Goal: Information Seeking & Learning: Learn about a topic

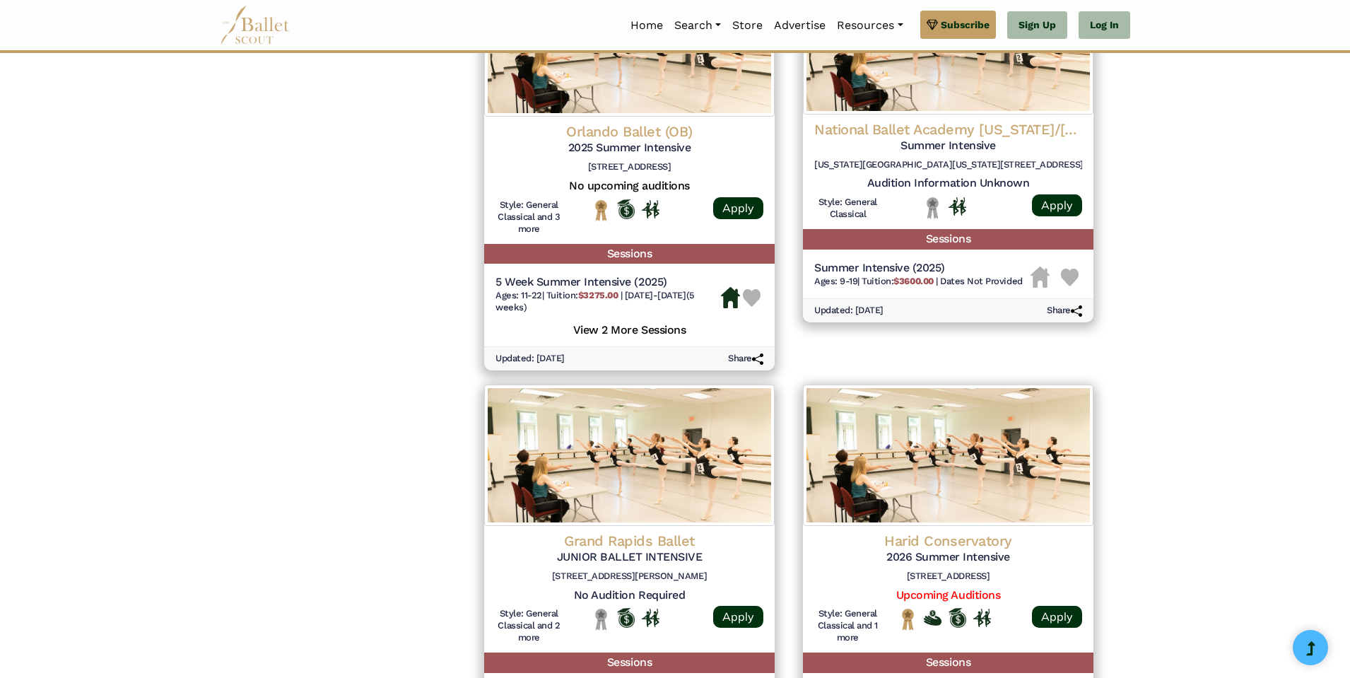
scroll to position [1763, 0]
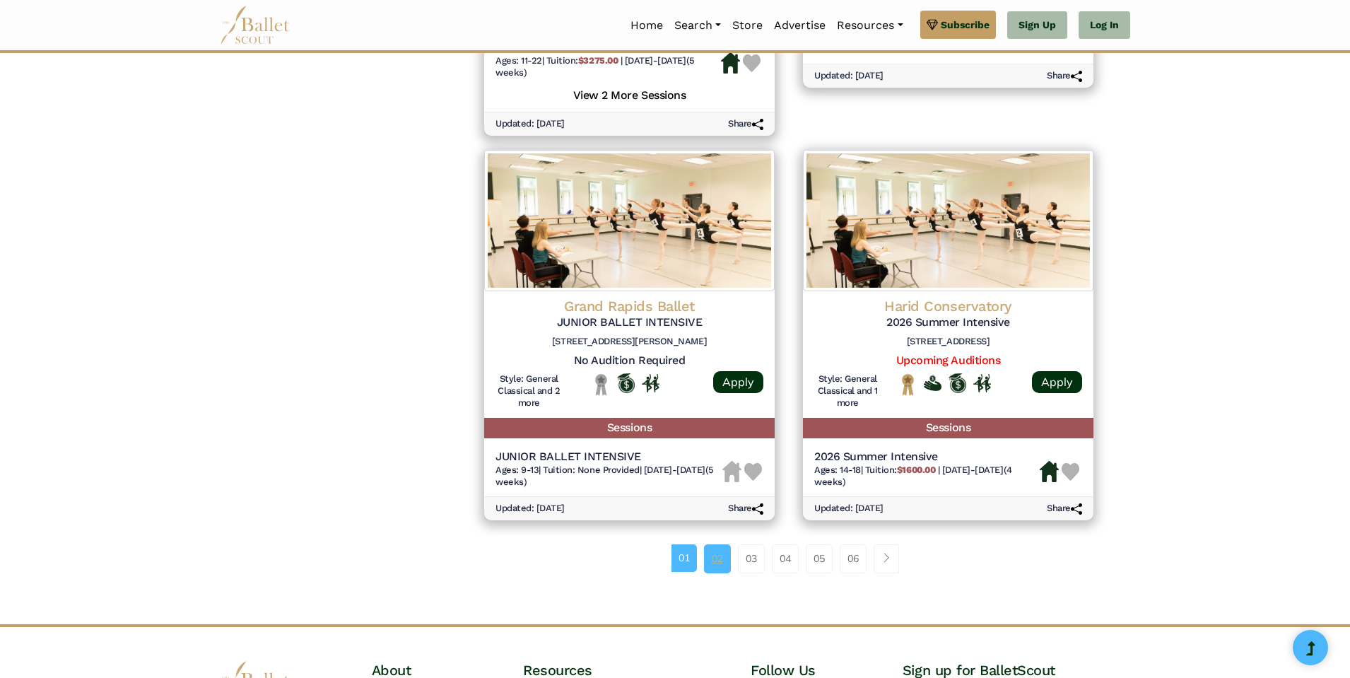
click at [720, 558] on link "02" at bounding box center [717, 558] width 27 height 28
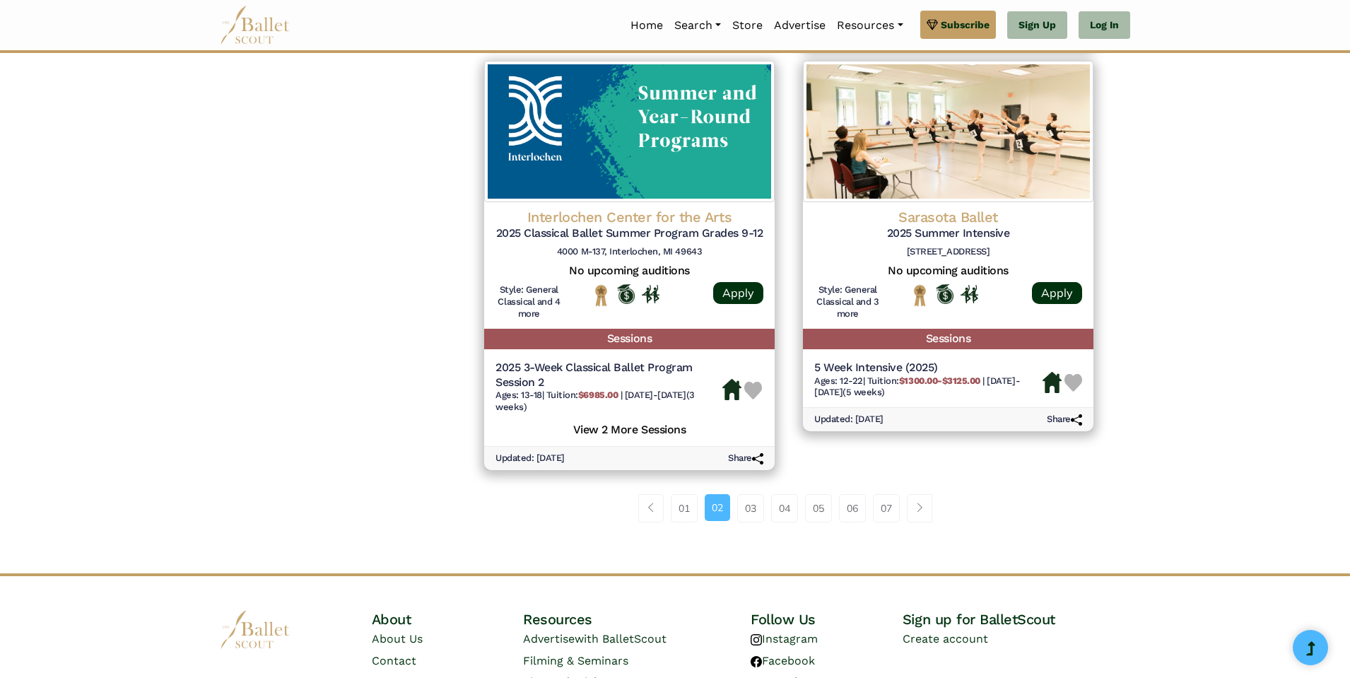
scroll to position [1894, 0]
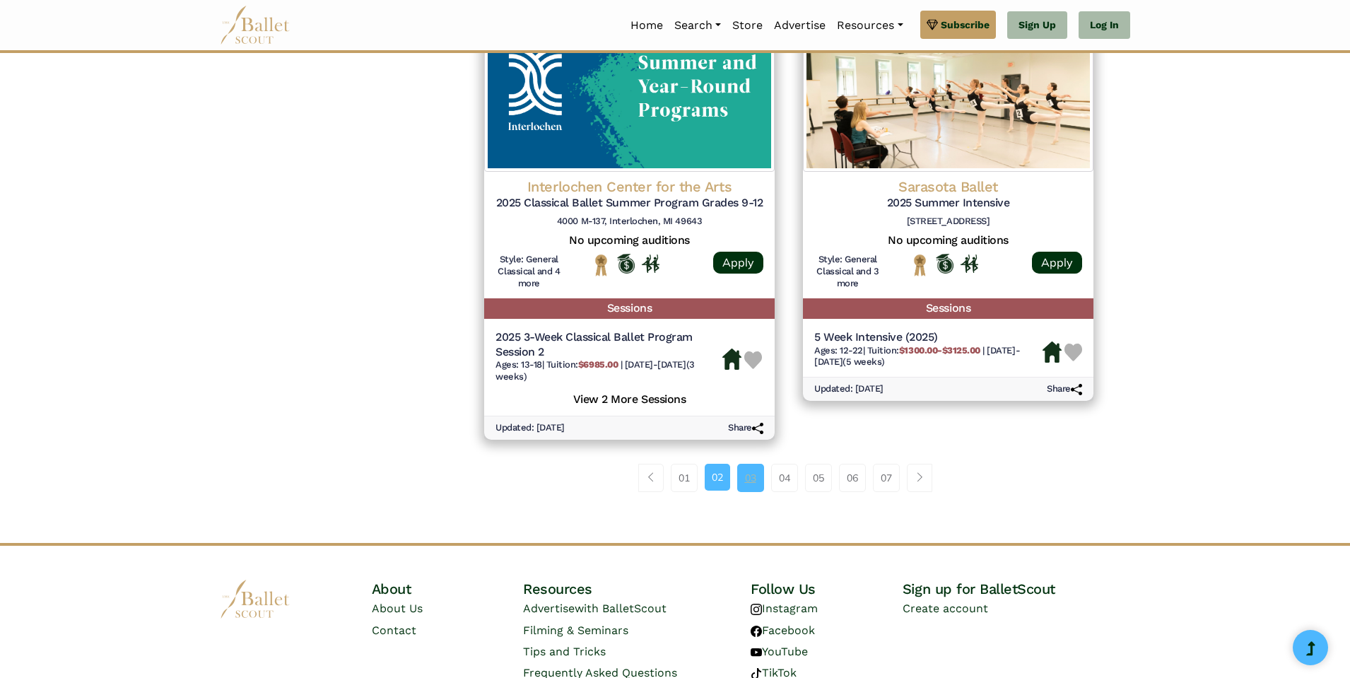
click at [748, 475] on link "03" at bounding box center [750, 478] width 27 height 28
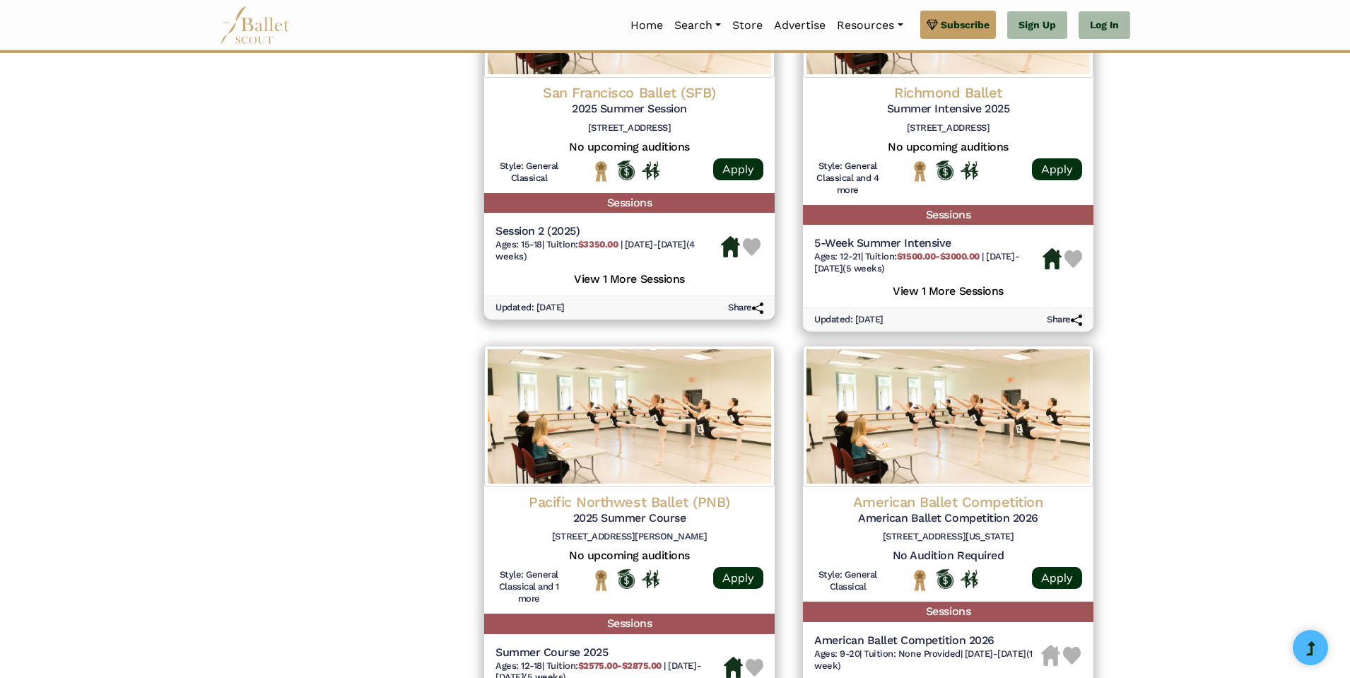
scroll to position [1813, 0]
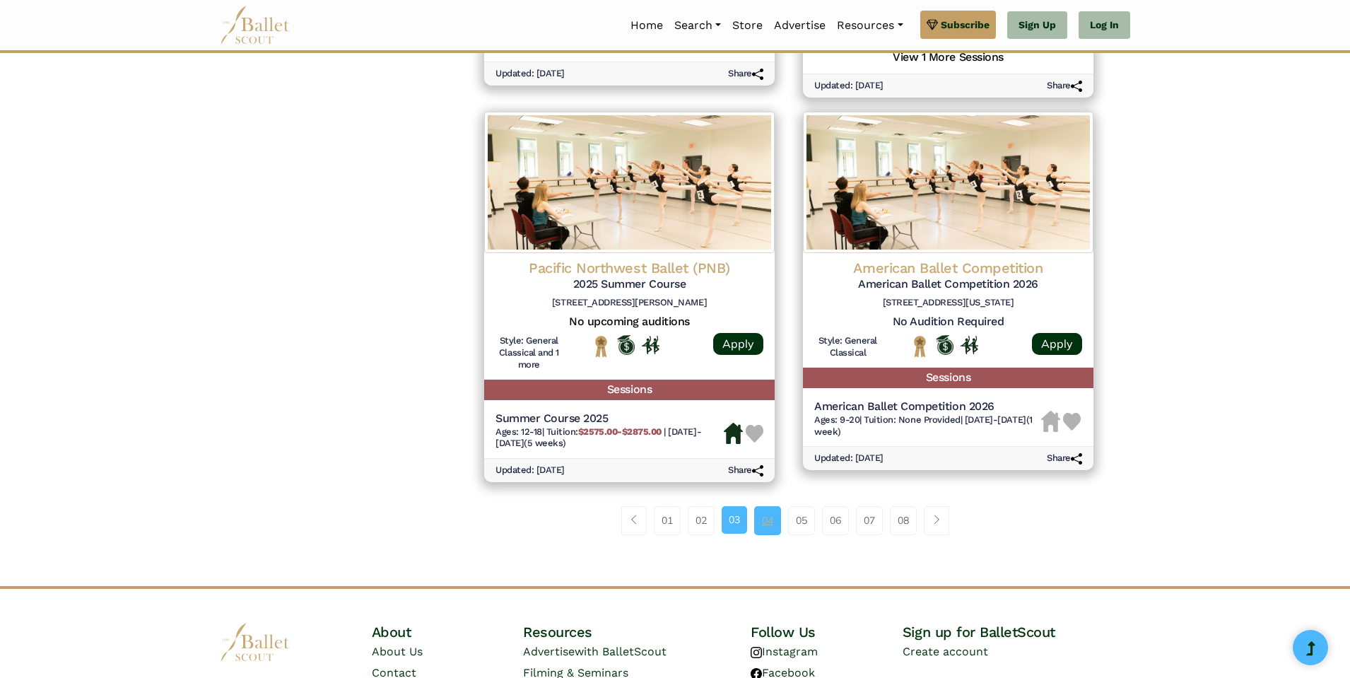
click at [763, 526] on link "04" at bounding box center [767, 520] width 27 height 28
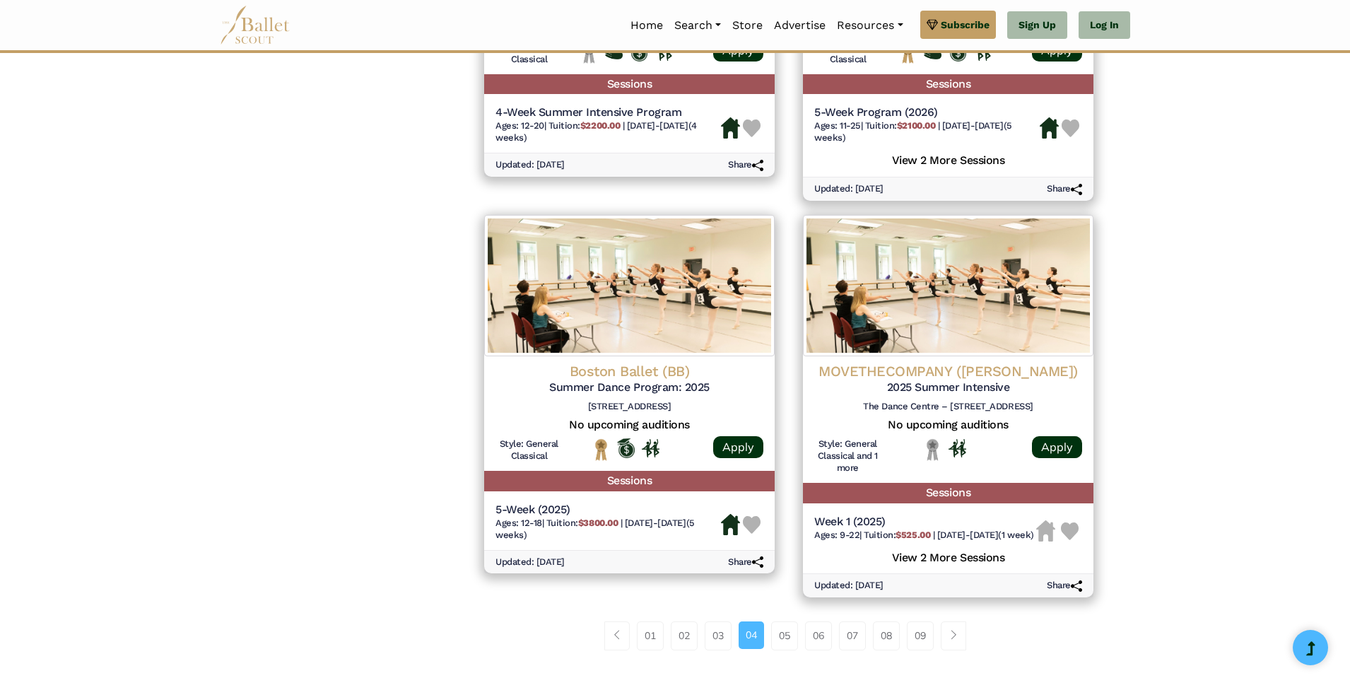
scroll to position [1932, 0]
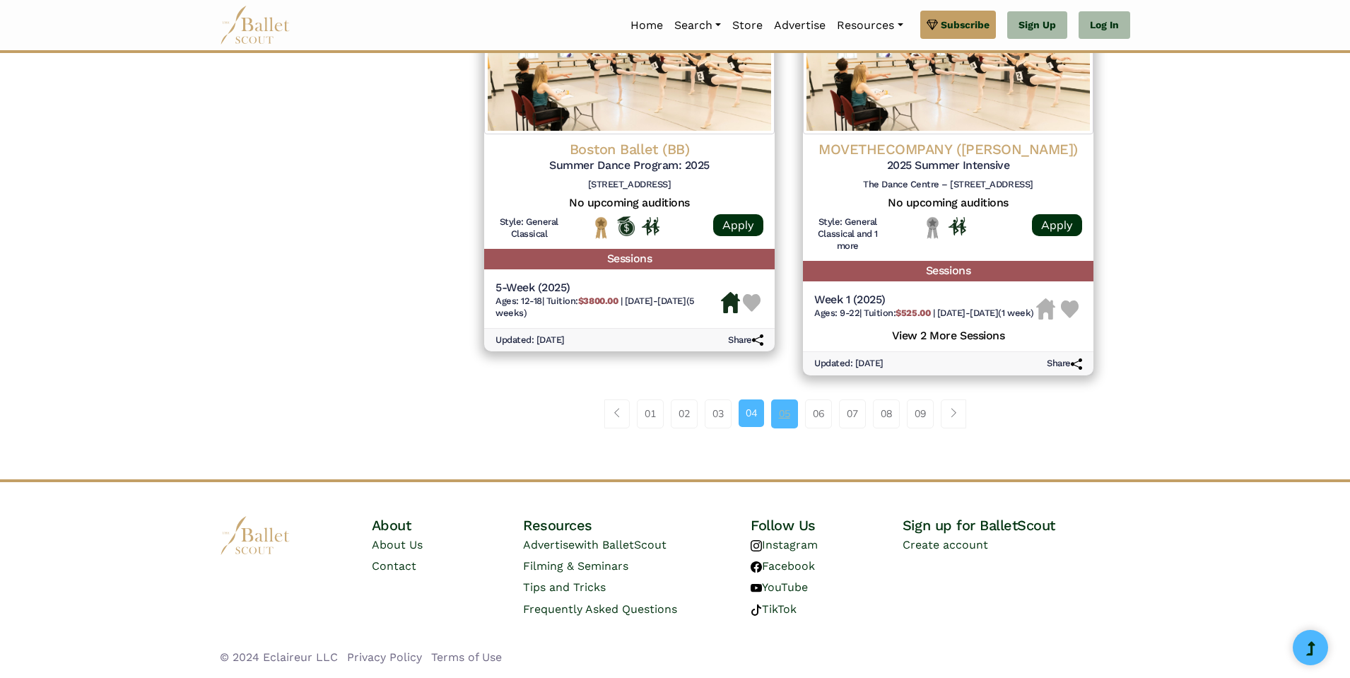
click at [781, 420] on link "05" at bounding box center [784, 413] width 27 height 28
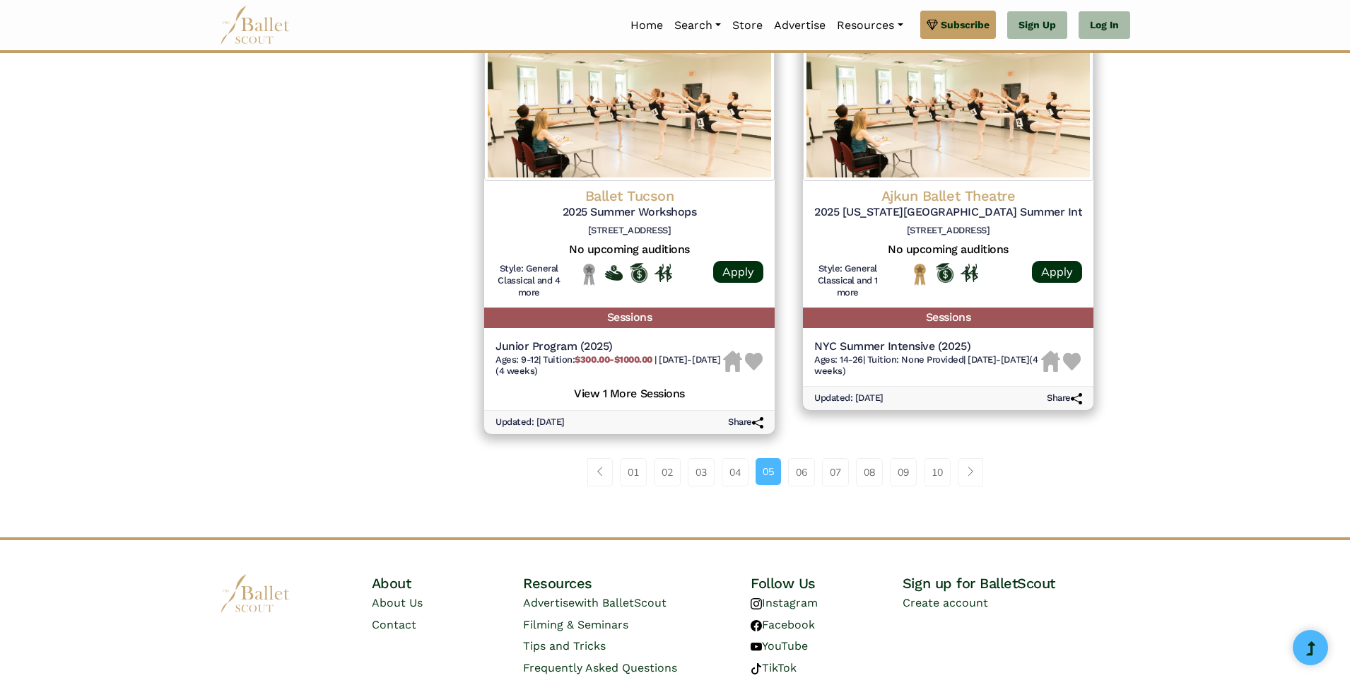
scroll to position [1901, 0]
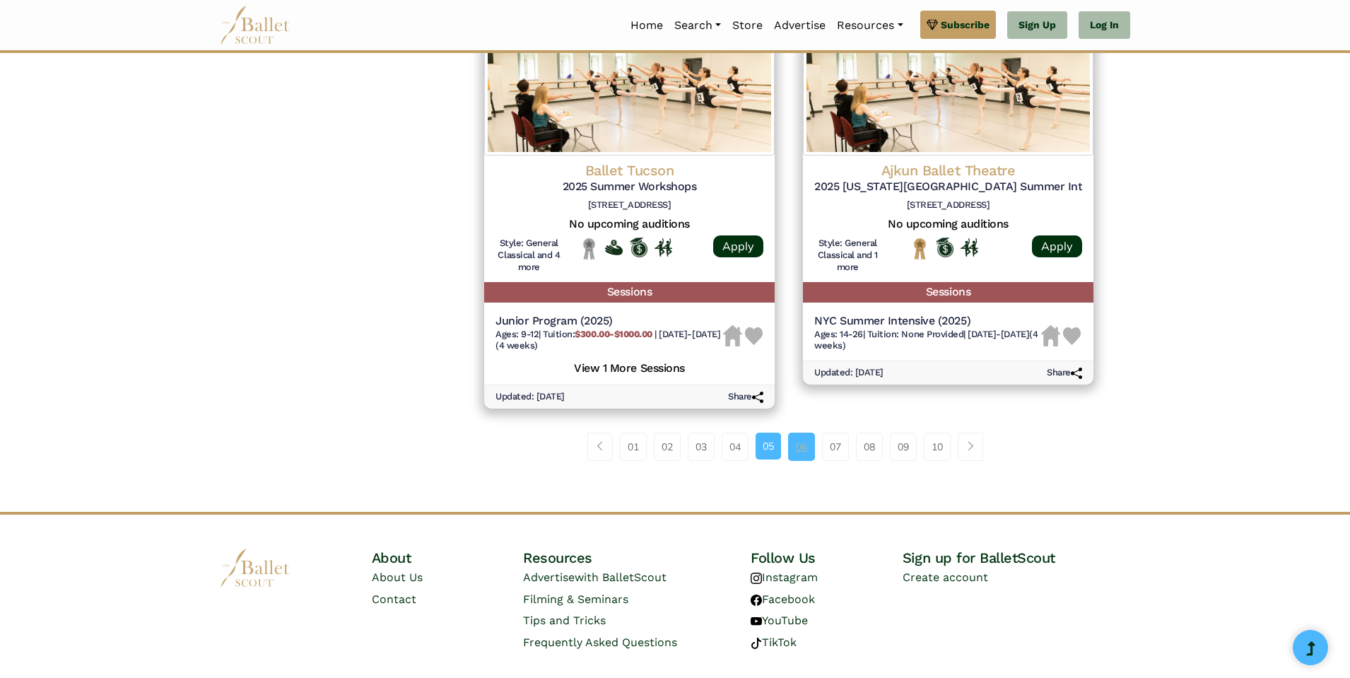
click at [802, 450] on link "06" at bounding box center [801, 446] width 27 height 28
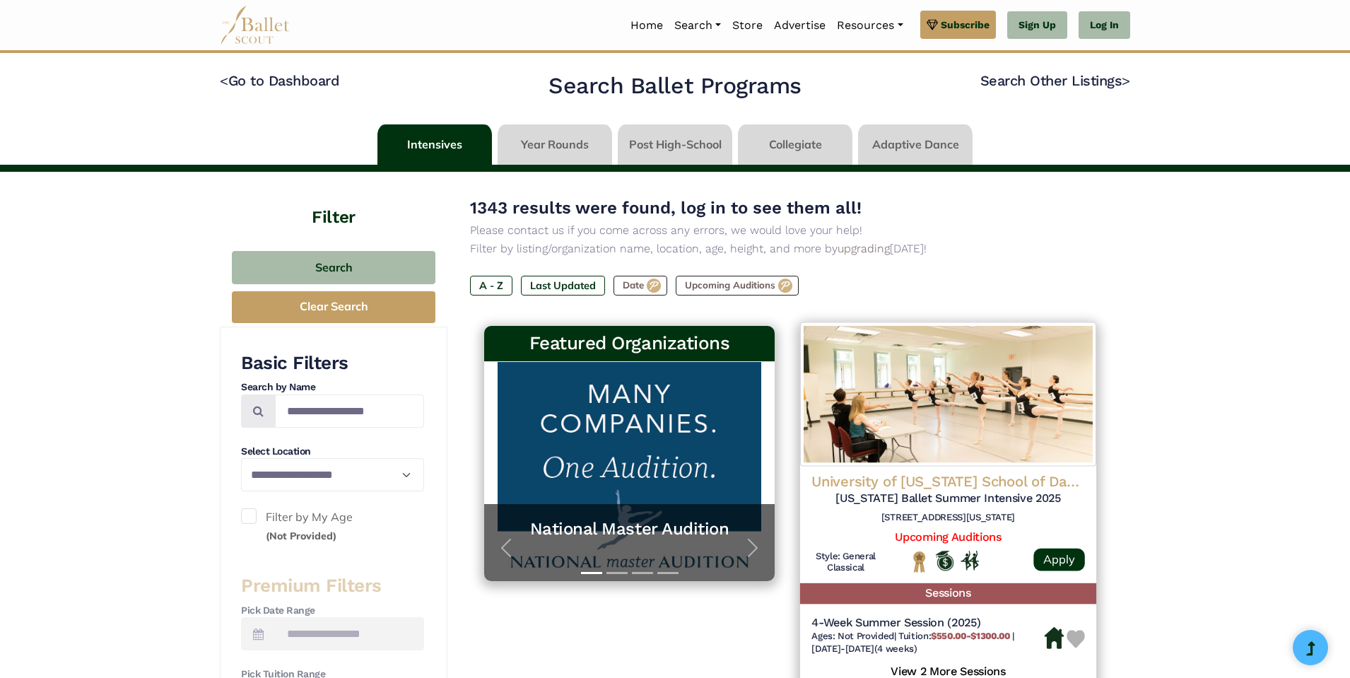
scroll to position [220, 0]
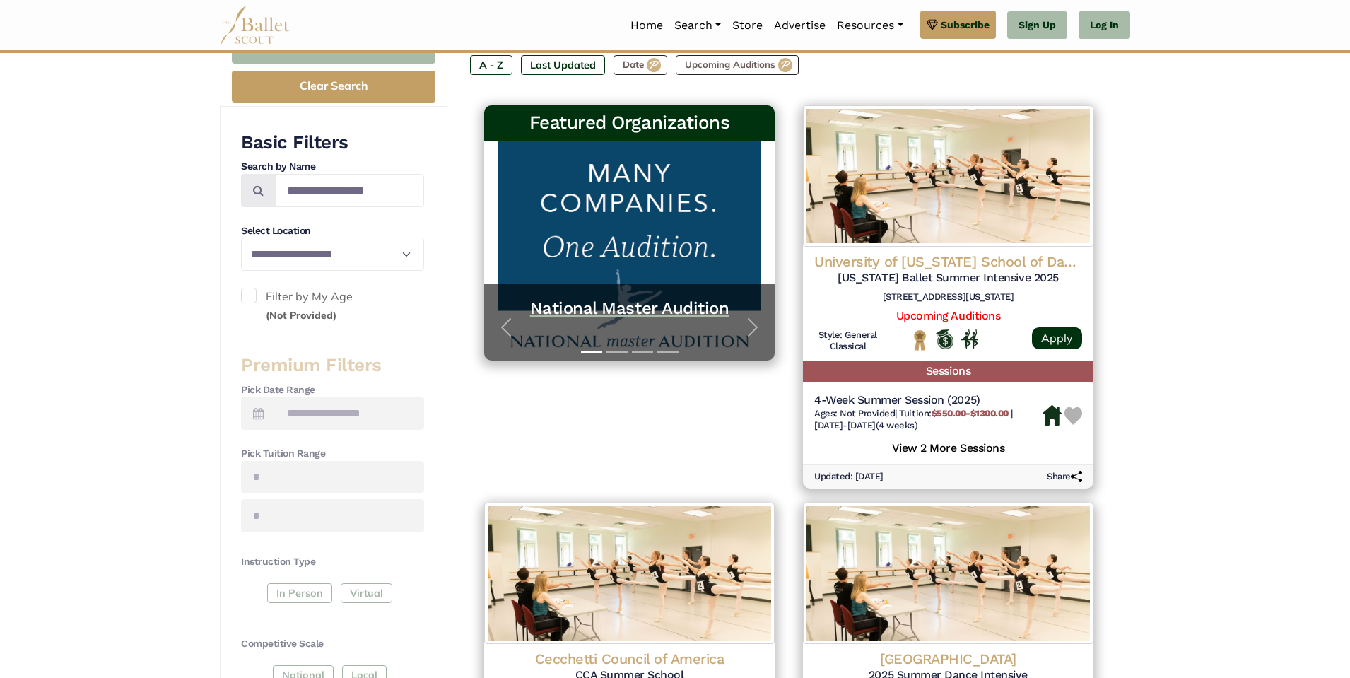
click at [620, 307] on h5 "National Master Audition" at bounding box center [629, 308] width 262 height 22
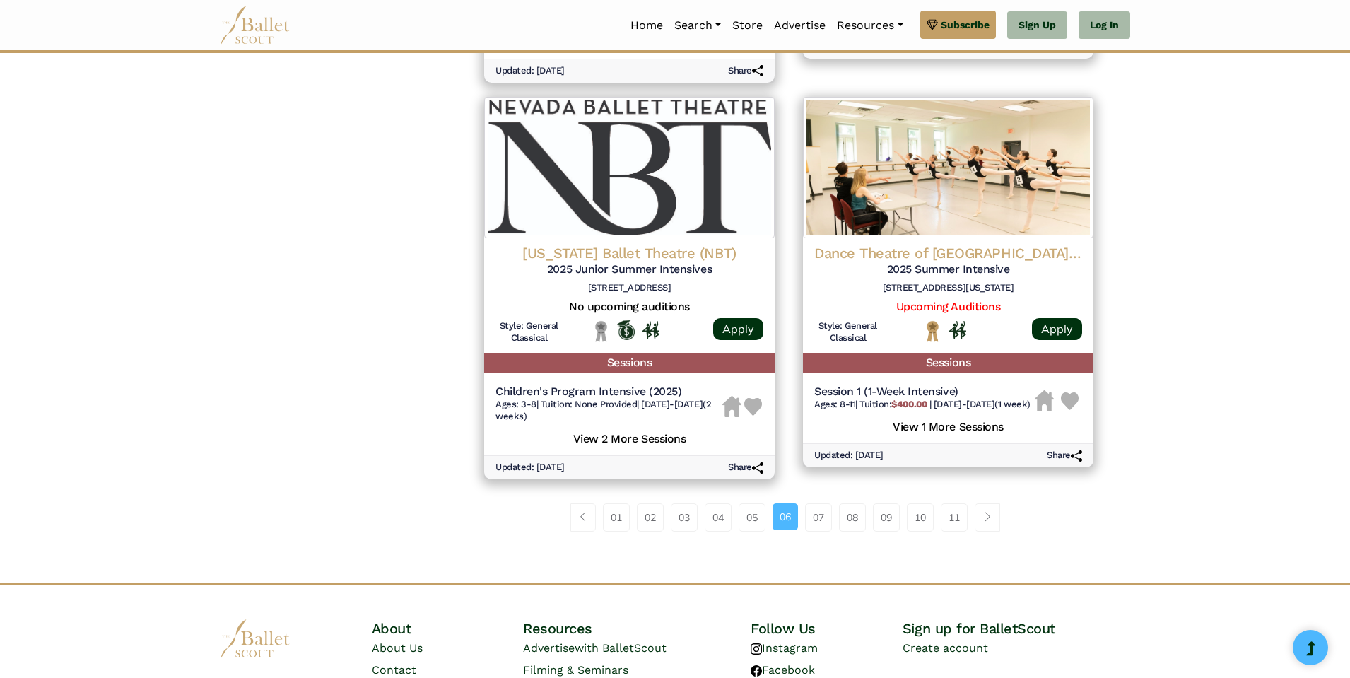
scroll to position [1935, 0]
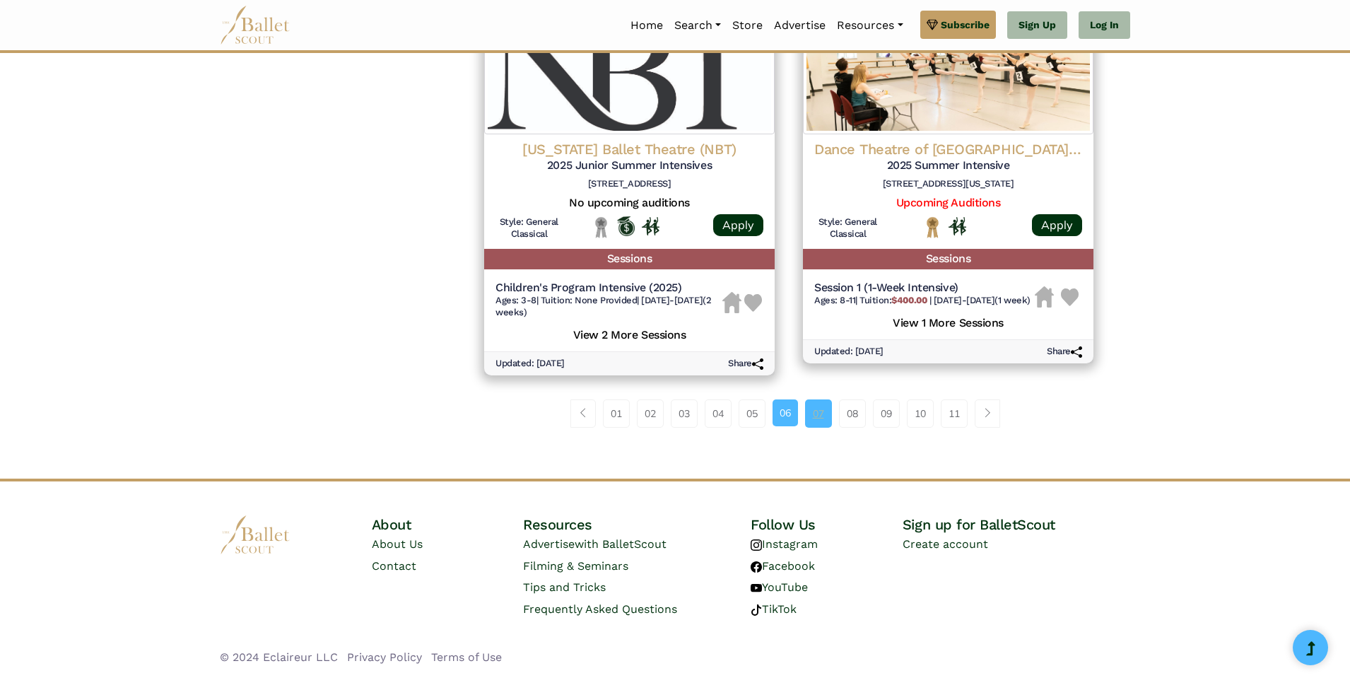
click at [820, 412] on link "07" at bounding box center [818, 413] width 27 height 28
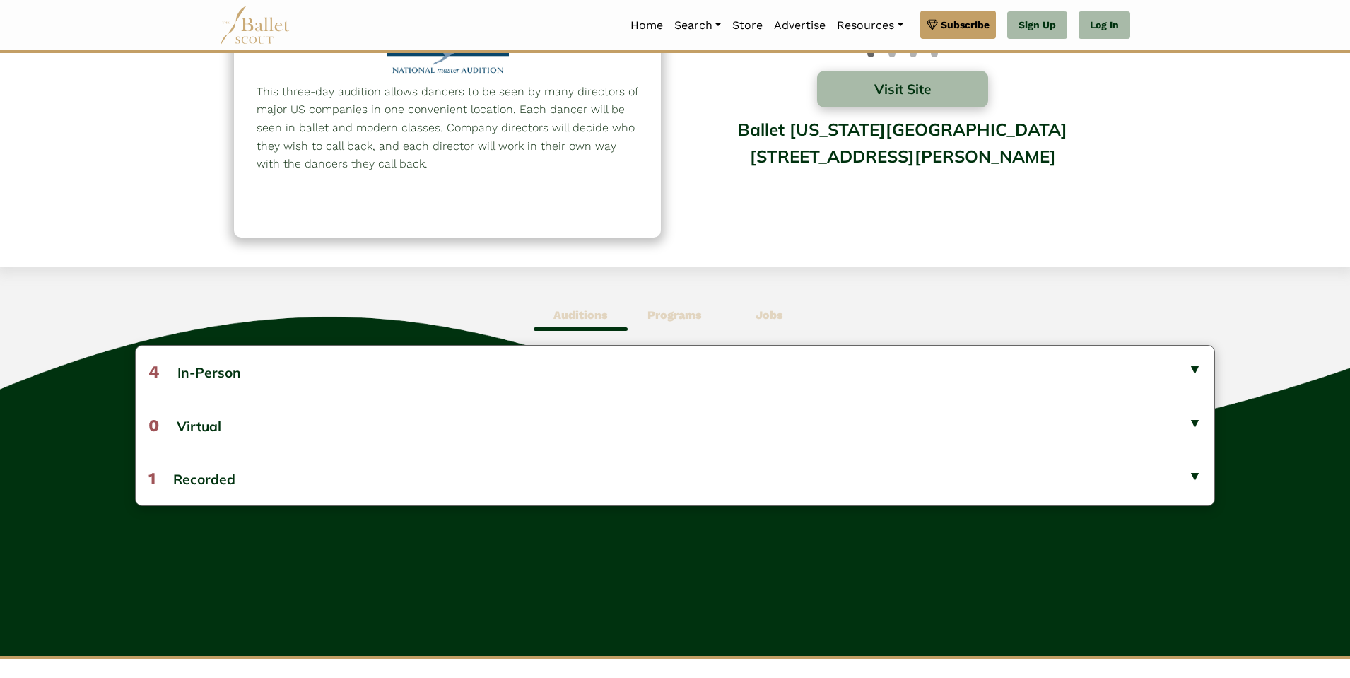
scroll to position [155, 0]
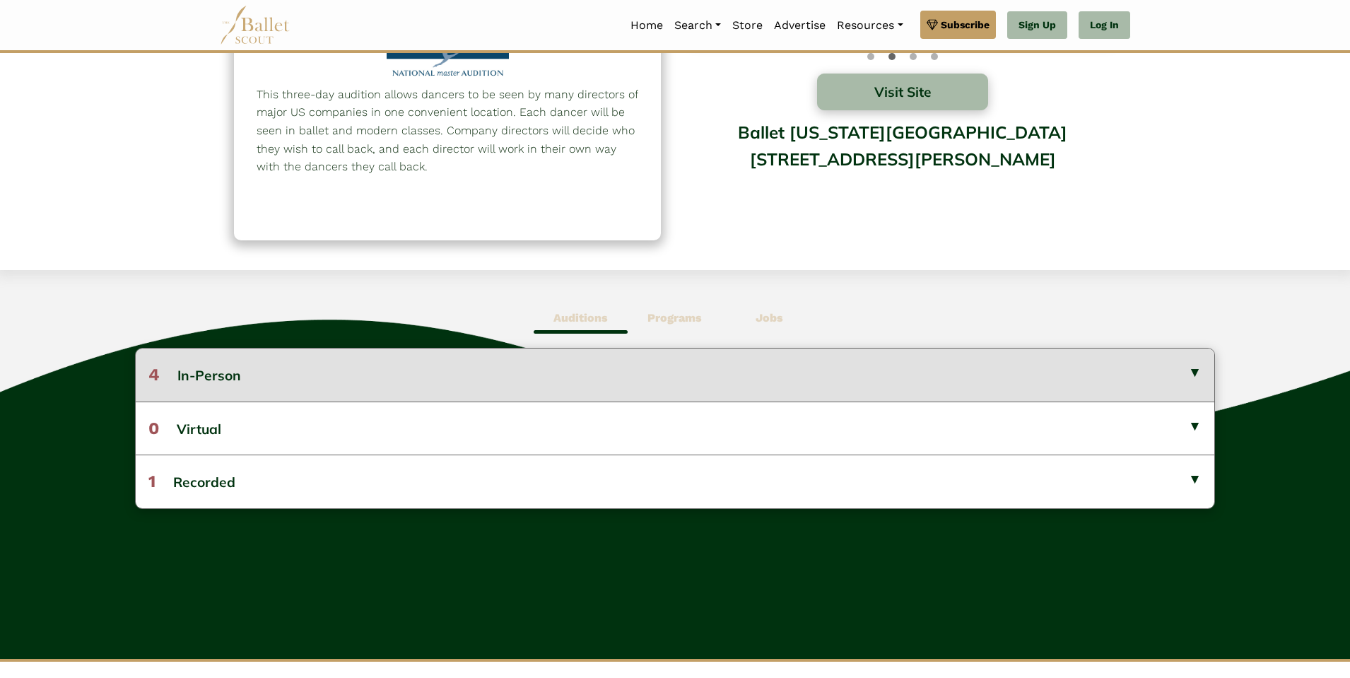
click at [1193, 374] on button "4 In-Person" at bounding box center [675, 374] width 1078 height 52
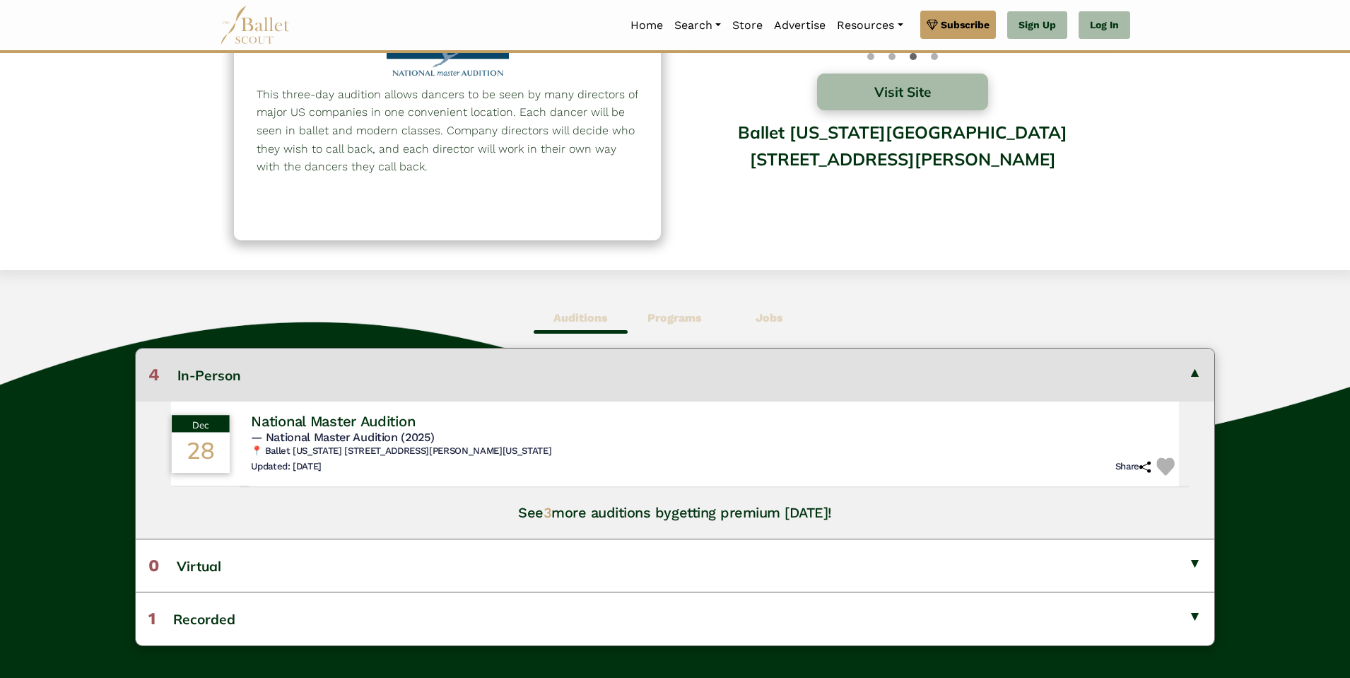
click at [341, 443] on span "— National Master Audition (2025)" at bounding box center [342, 436] width 183 height 13
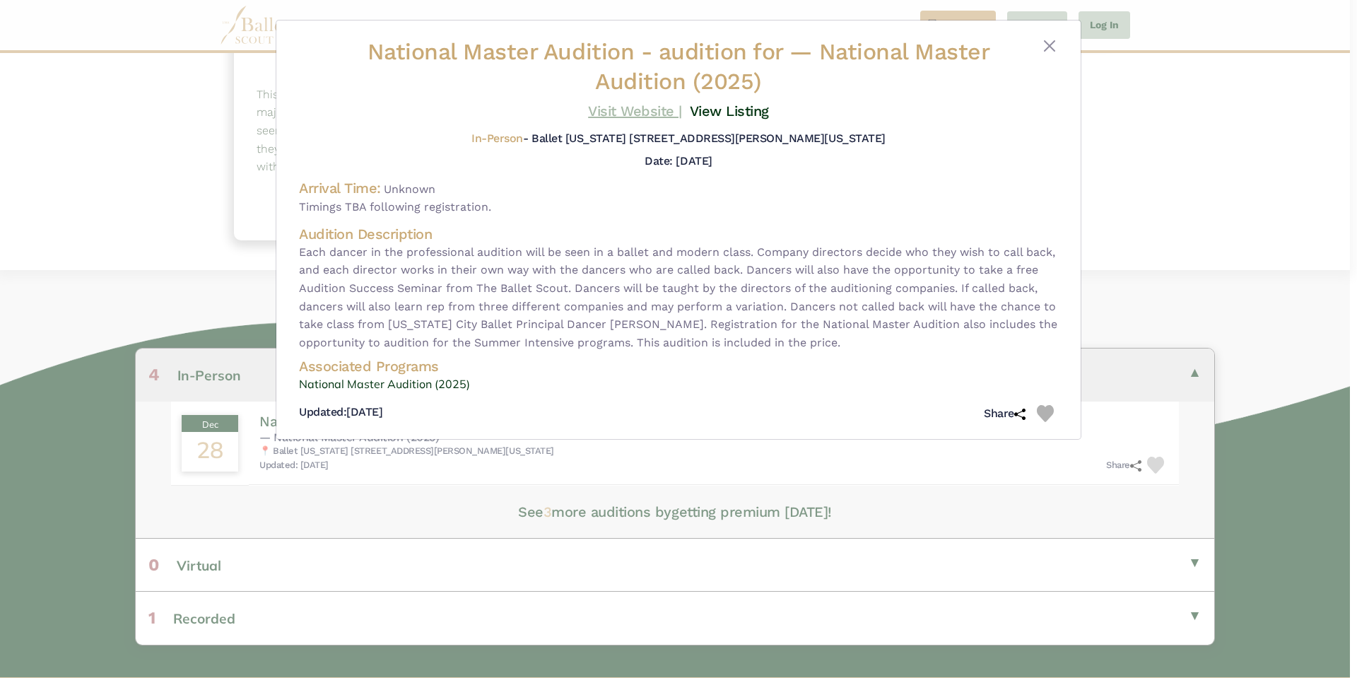
click at [636, 110] on link "Visit Website |" at bounding box center [635, 110] width 94 height 17
click at [1050, 41] on button "Close" at bounding box center [1049, 45] width 17 height 17
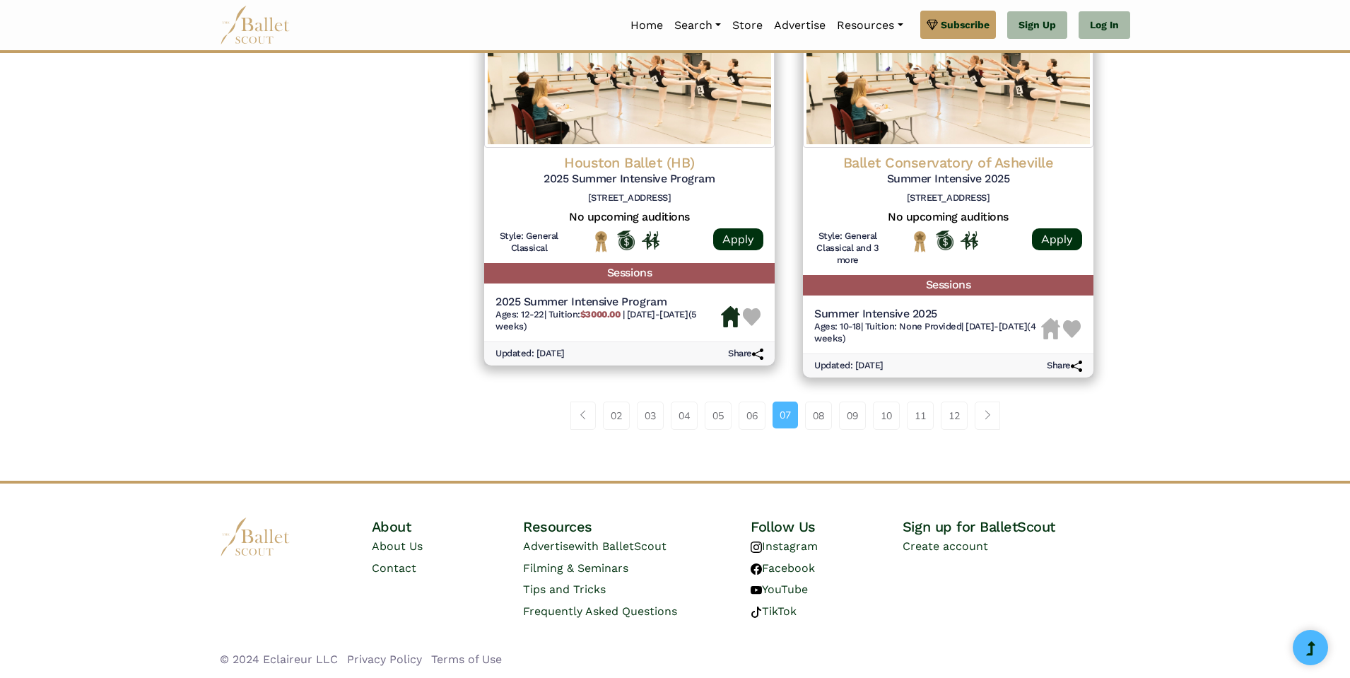
scroll to position [1942, 0]
click at [818, 427] on link "08" at bounding box center [818, 415] width 27 height 28
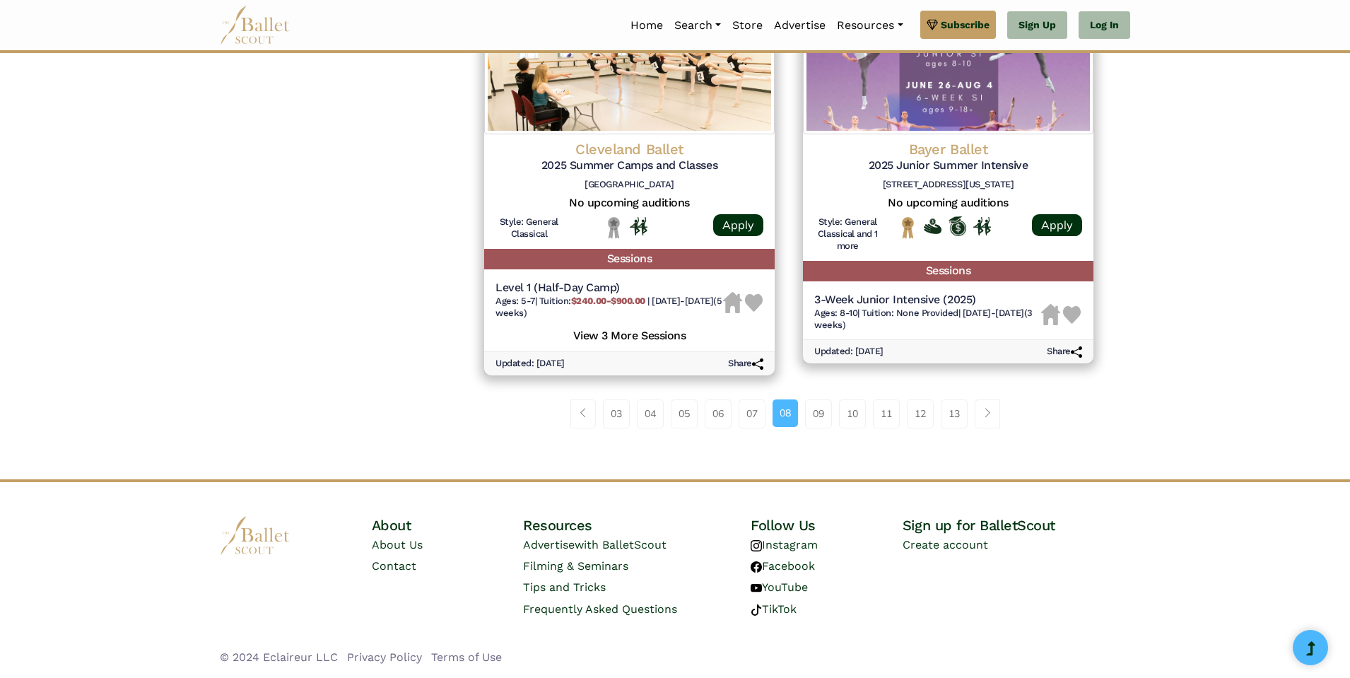
scroll to position [1924, 0]
click at [818, 420] on link "09" at bounding box center [818, 413] width 27 height 28
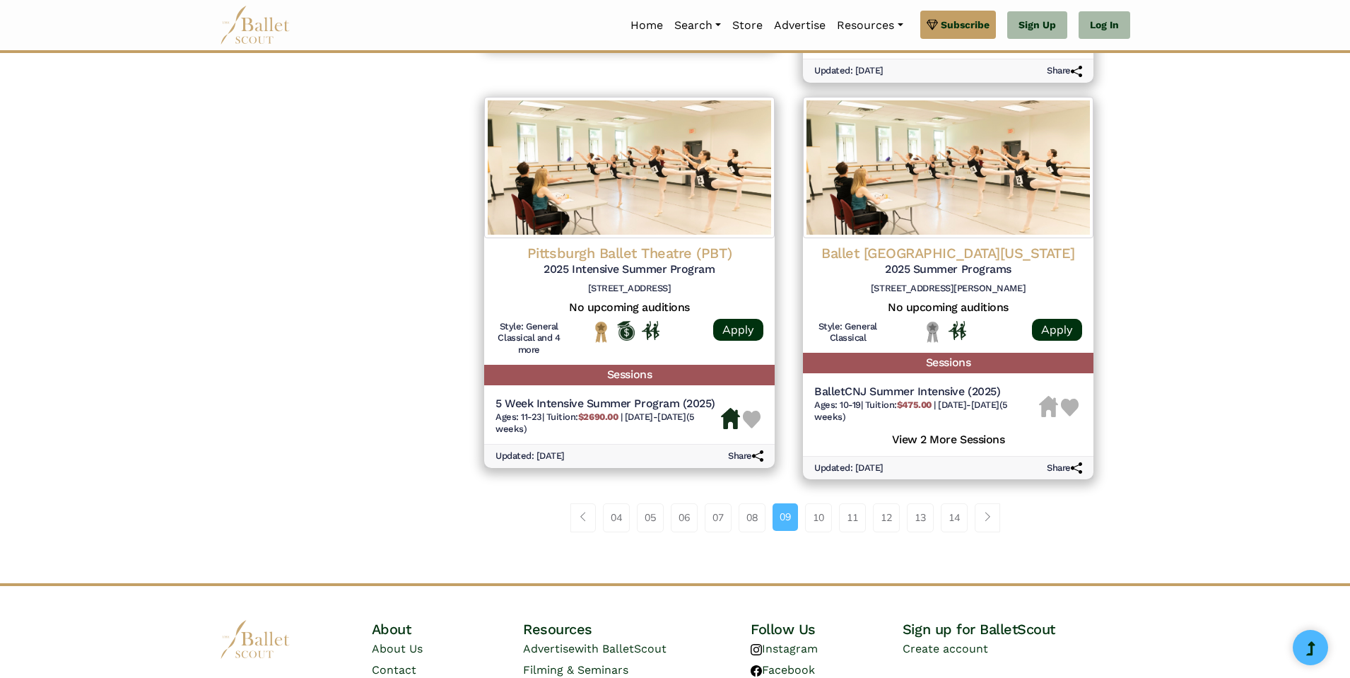
scroll to position [1797, 0]
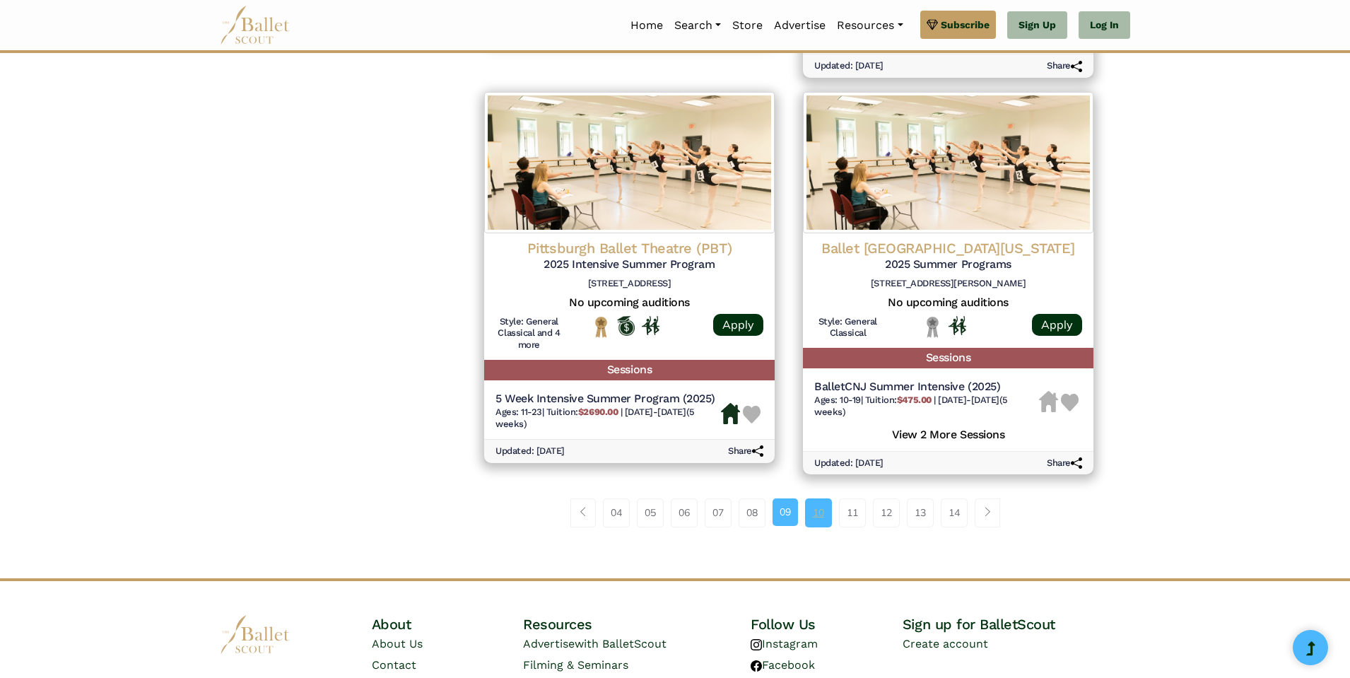
click at [817, 513] on link "10" at bounding box center [818, 512] width 27 height 28
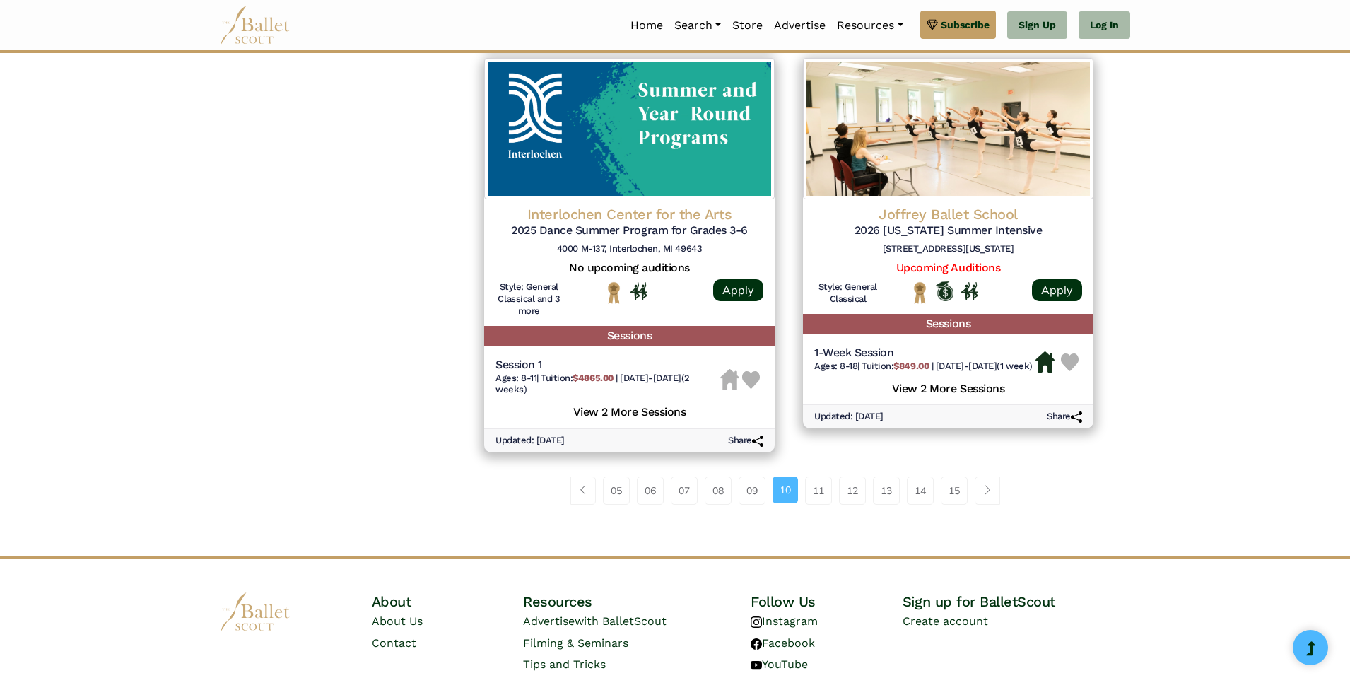
scroll to position [1870, 0]
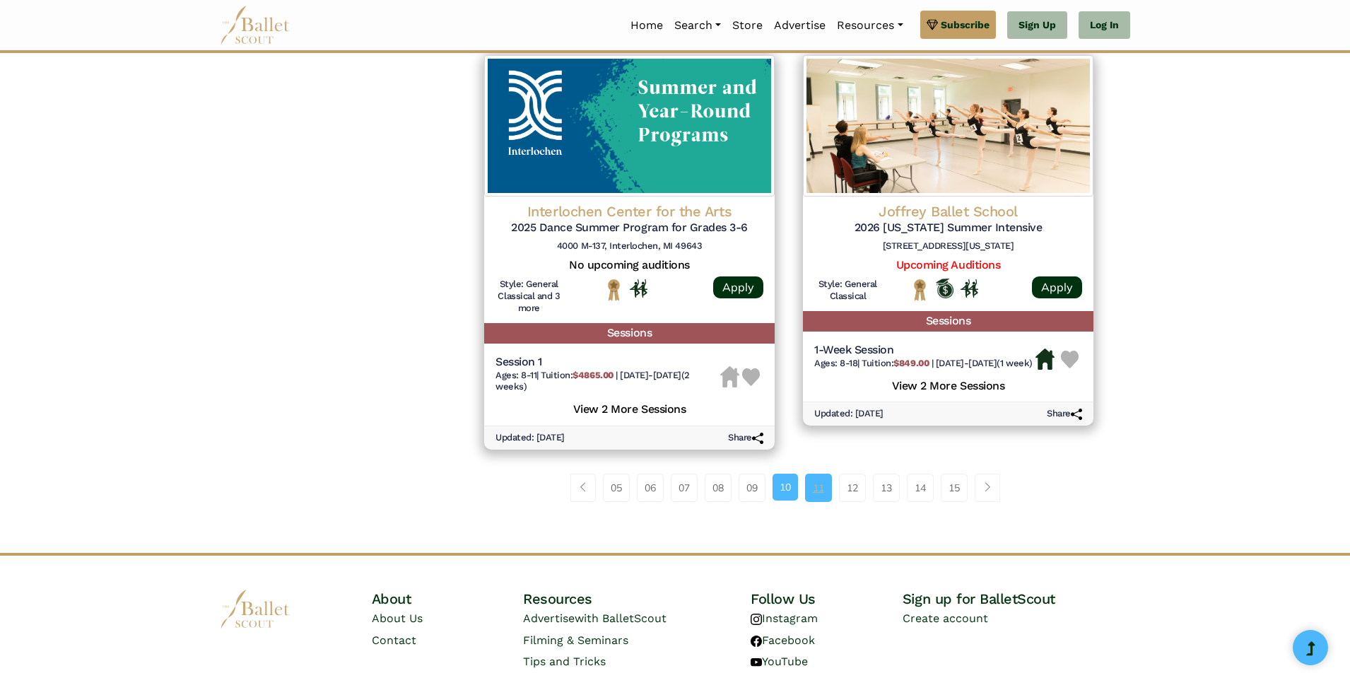
click at [818, 500] on link "11" at bounding box center [818, 487] width 27 height 28
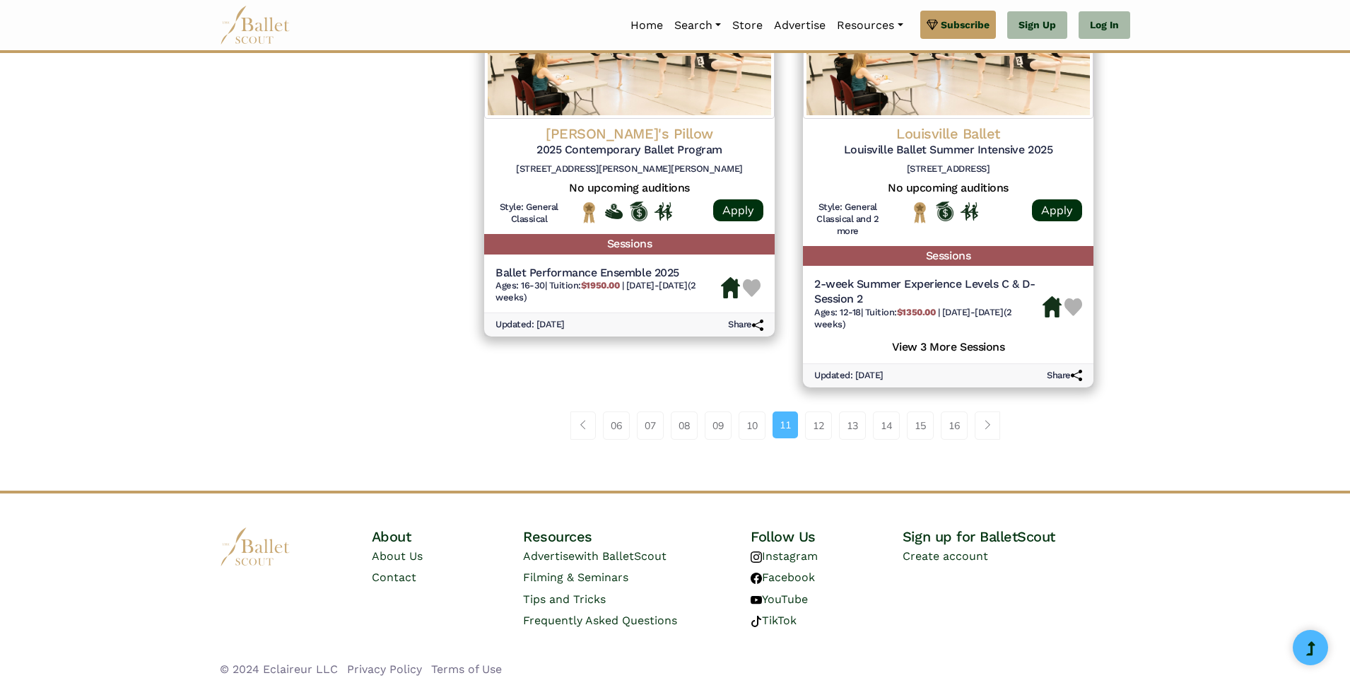
scroll to position [1964, 0]
